Goal: Browse casually

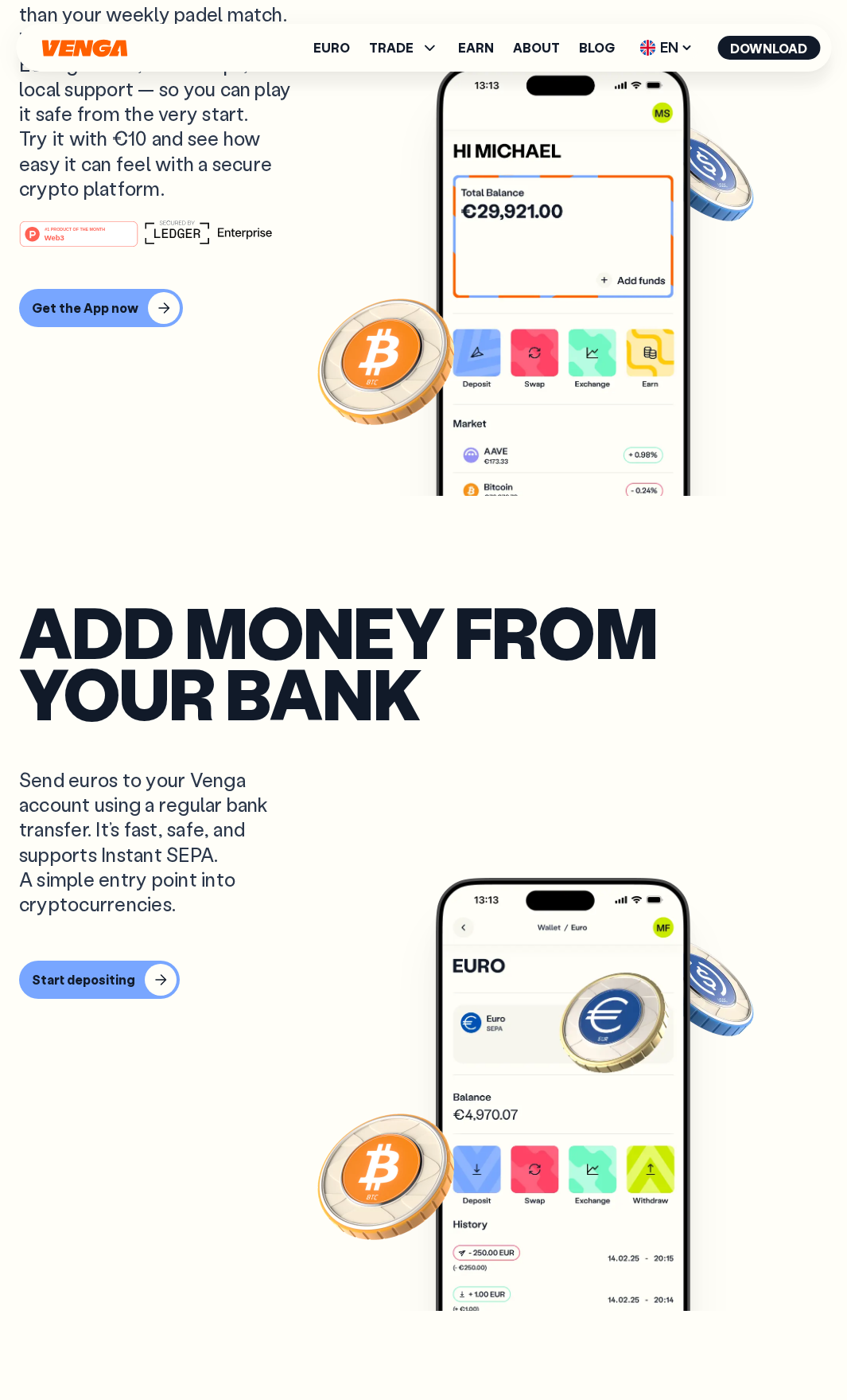
scroll to position [318, 0]
click at [659, 58] on span "EN" at bounding box center [666, 47] width 64 height 25
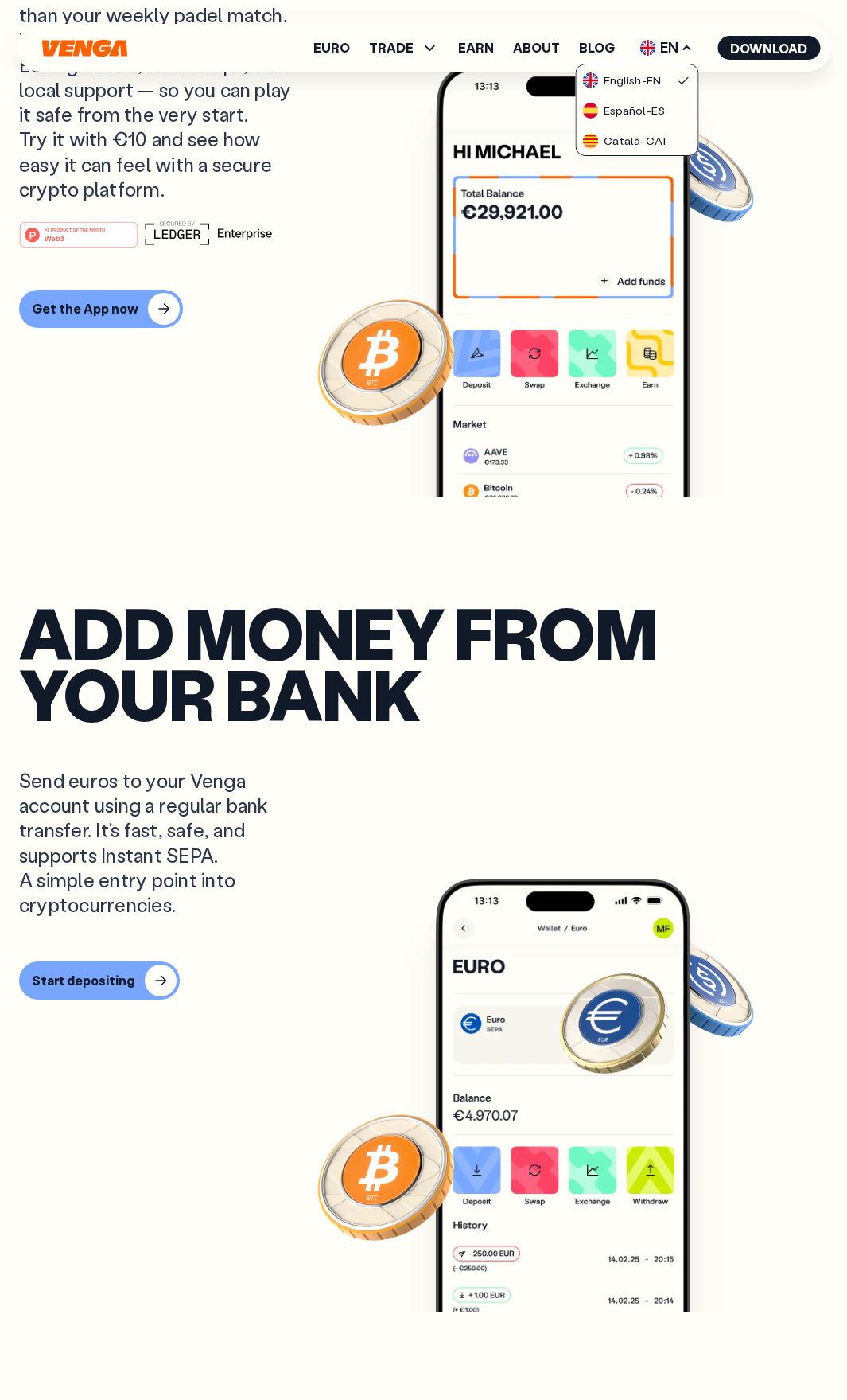
scroll to position [620, 0]
